Goal: Navigation & Orientation: Find specific page/section

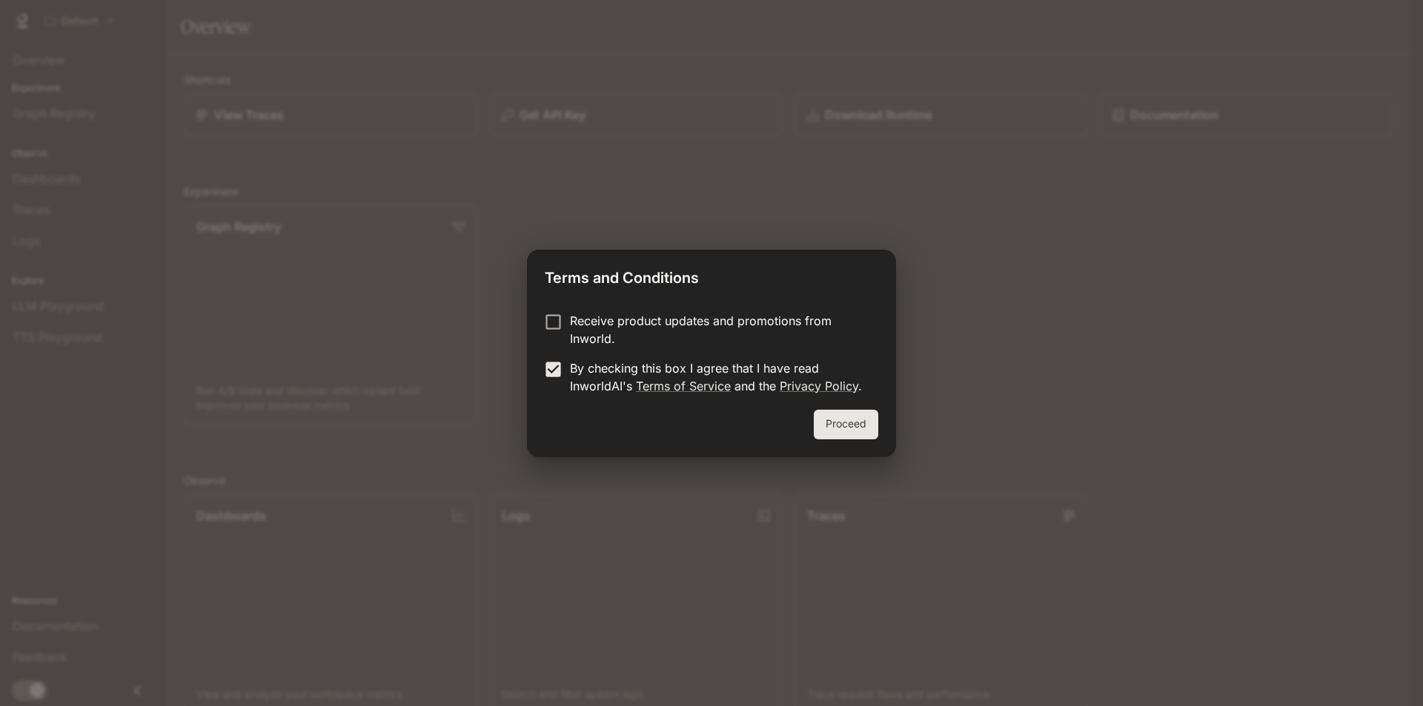
click at [848, 429] on button "Proceed" at bounding box center [846, 425] width 64 height 30
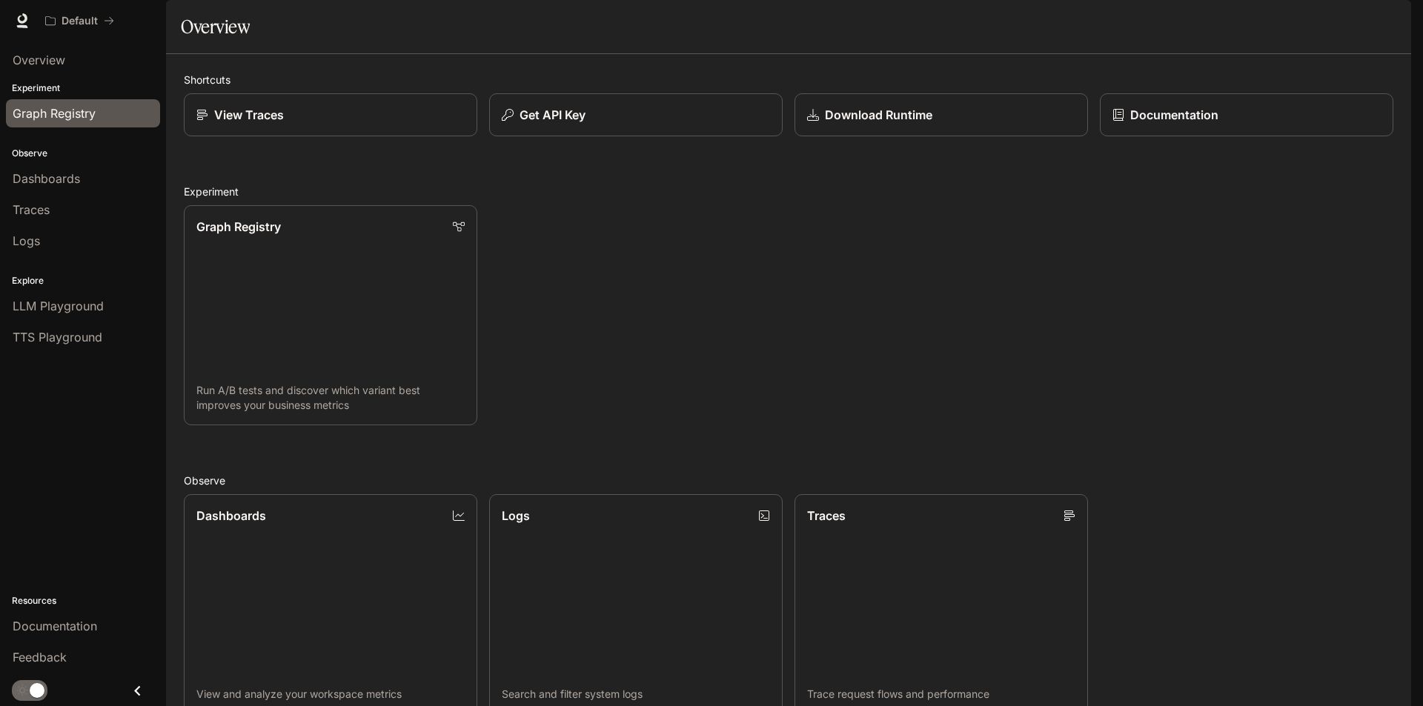
click at [54, 118] on span "Graph Registry" at bounding box center [54, 114] width 83 height 18
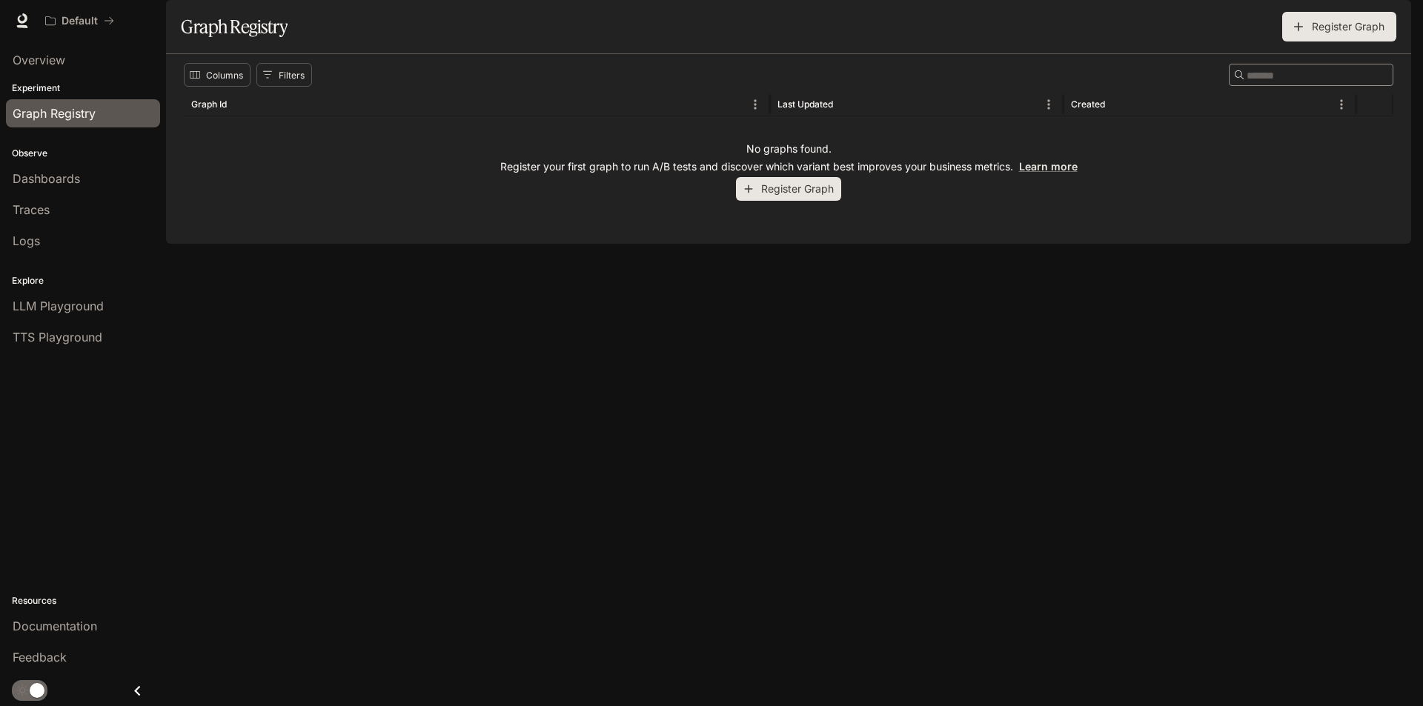
click at [1182, 188] on div "No graphs found. Register your first graph to run A/B tests and discover which …" at bounding box center [789, 171] width 1210 height 110
click at [1049, 244] on div "Columns Filters ​ Graph Id Last Updated Created No graphs found. Register your …" at bounding box center [788, 149] width 1245 height 190
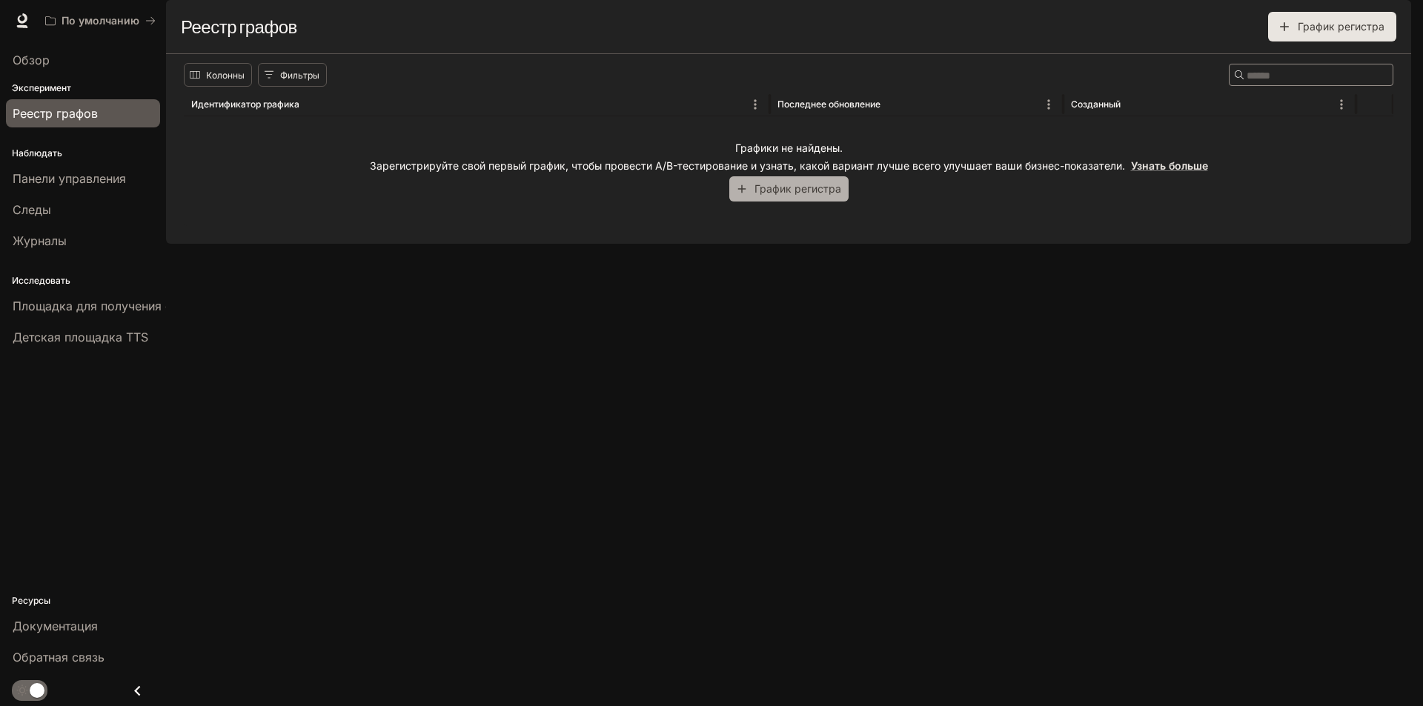
click at [778, 198] on font "График регистра" at bounding box center [798, 188] width 87 height 19
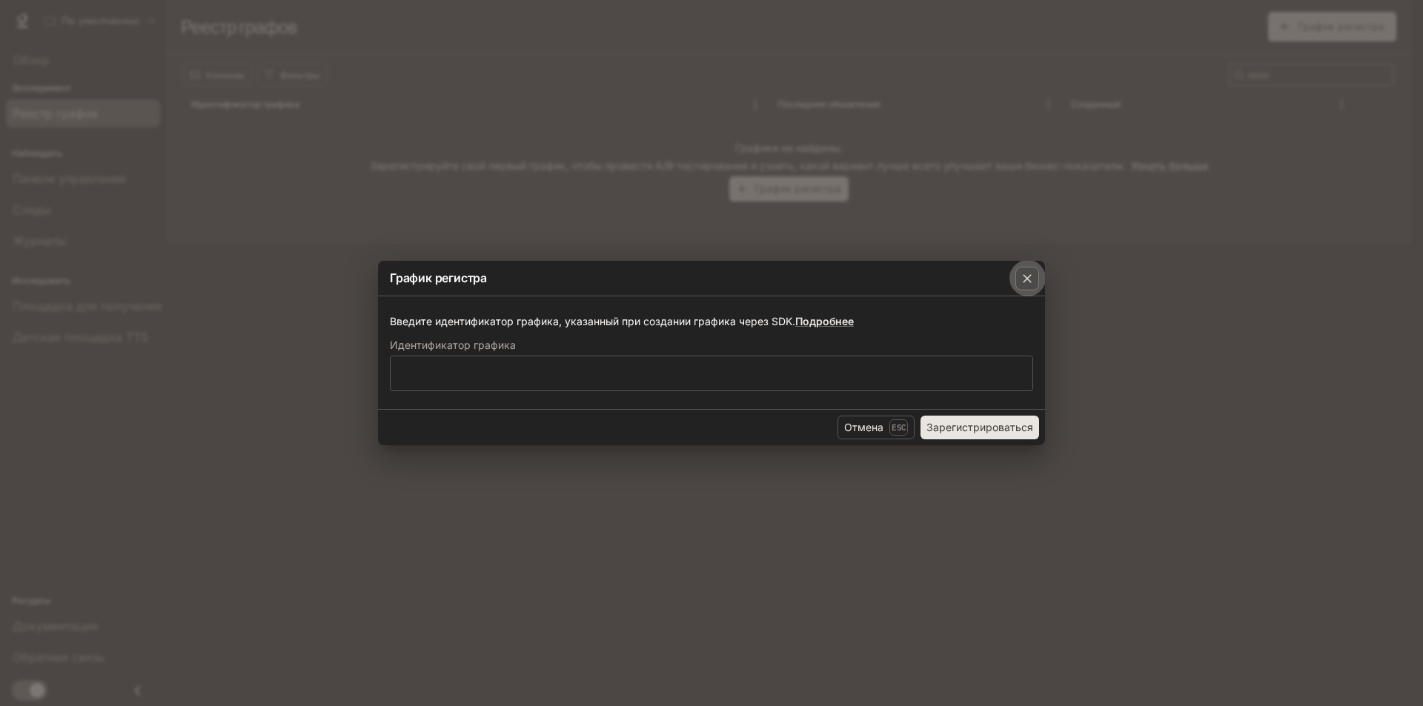
click at [1033, 285] on icon "button" at bounding box center [1027, 278] width 15 height 15
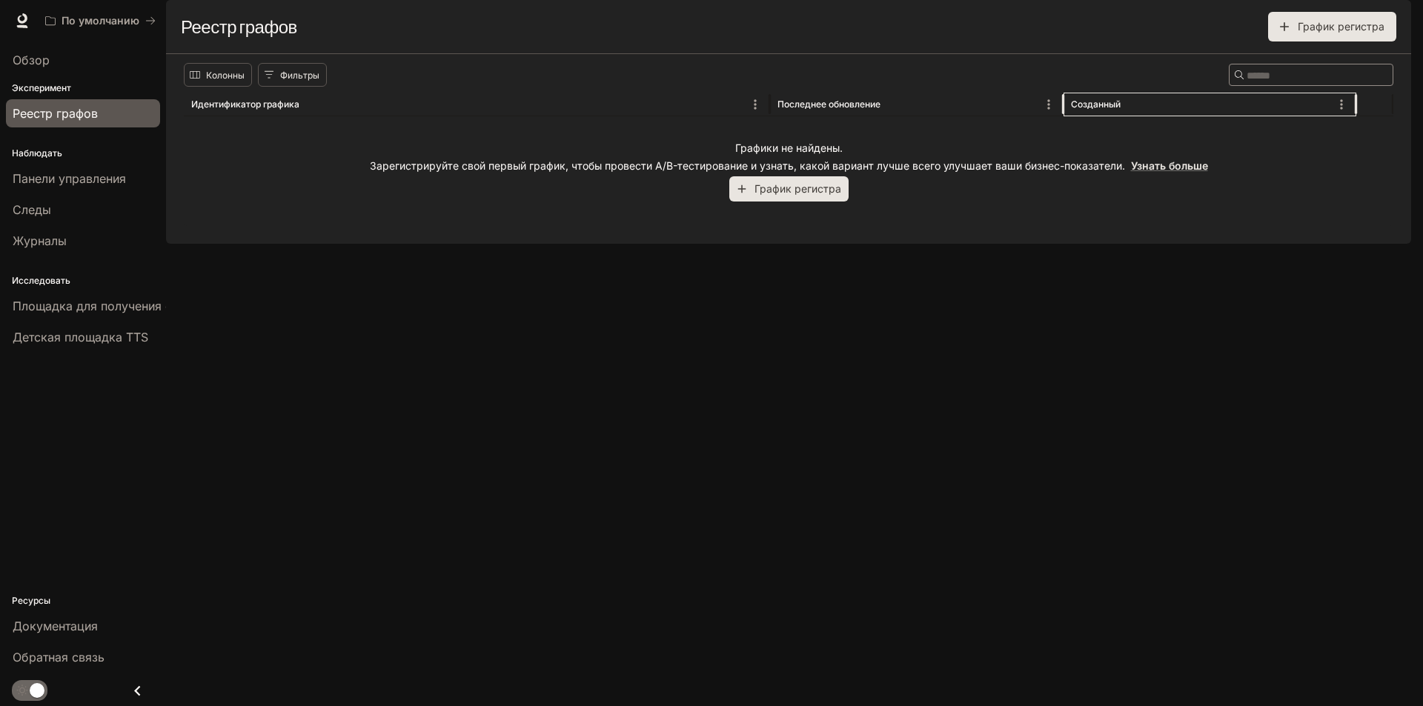
click at [1077, 110] on font "Созданный" at bounding box center [1096, 104] width 50 height 11
click at [546, 116] on div "Идентификатор графика" at bounding box center [467, 104] width 553 height 23
click at [849, 244] on div "Колонны Фильтры ​ Идентификатор графика Последнее обновление Созданный Графики …" at bounding box center [788, 149] width 1245 height 190
click at [31, 57] on font "Обзор" at bounding box center [31, 60] width 37 height 15
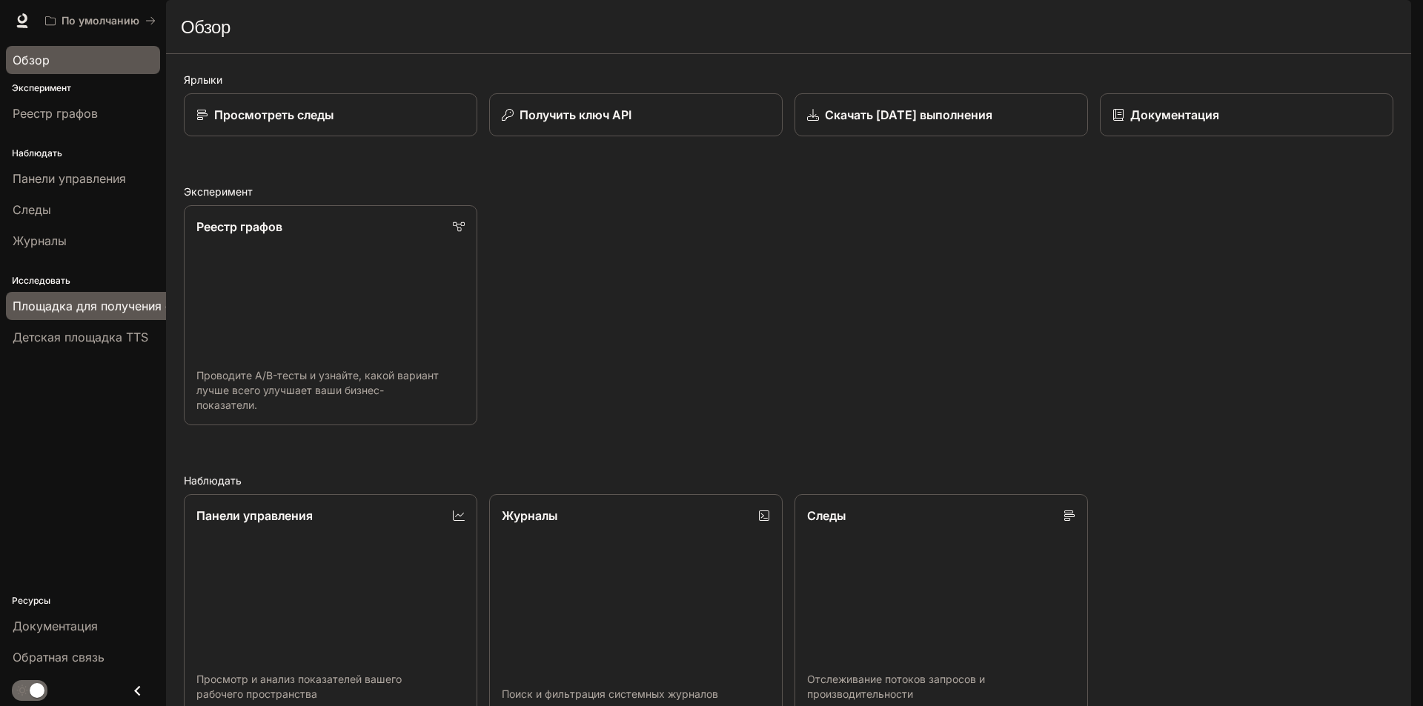
click at [115, 317] on link "Площадка для получения степени магистра права" at bounding box center [159, 306] width 306 height 28
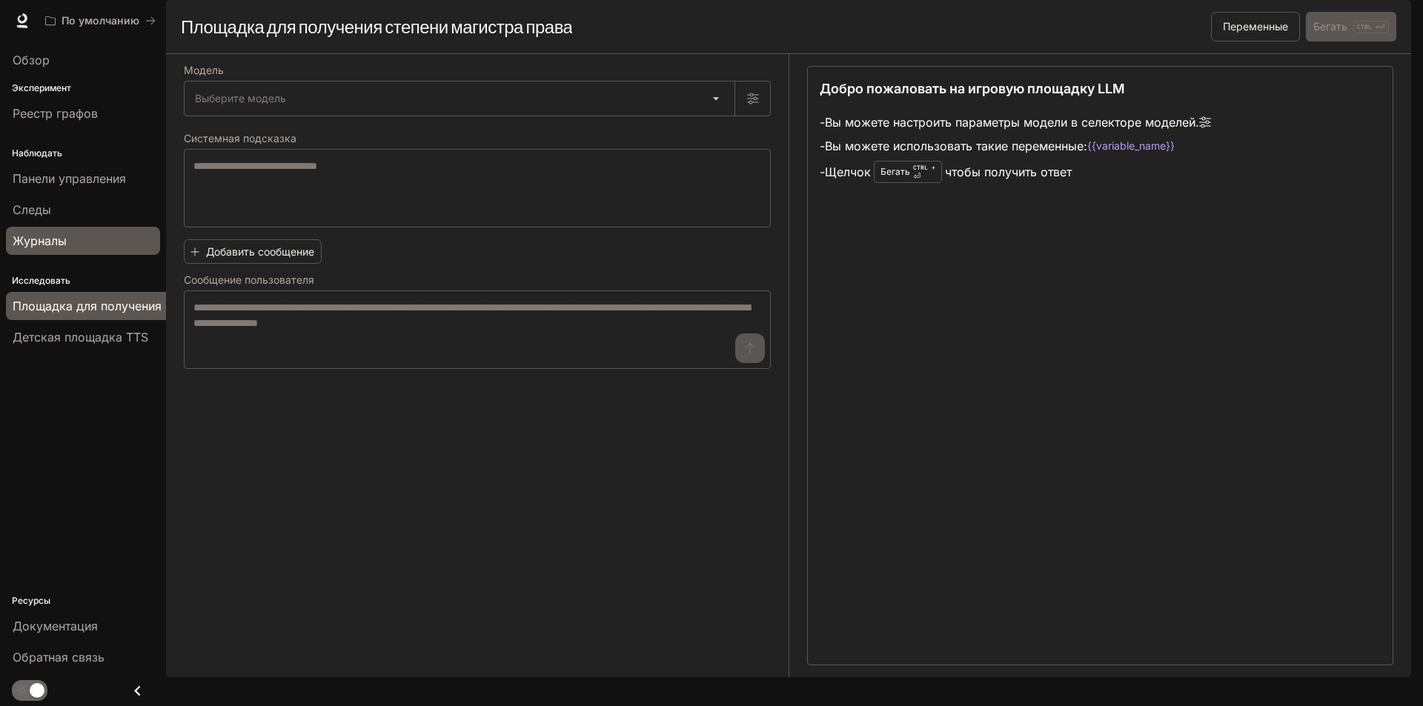
click at [76, 242] on div "Журналы" at bounding box center [83, 241] width 141 height 18
